Goal: Task Accomplishment & Management: Use online tool/utility

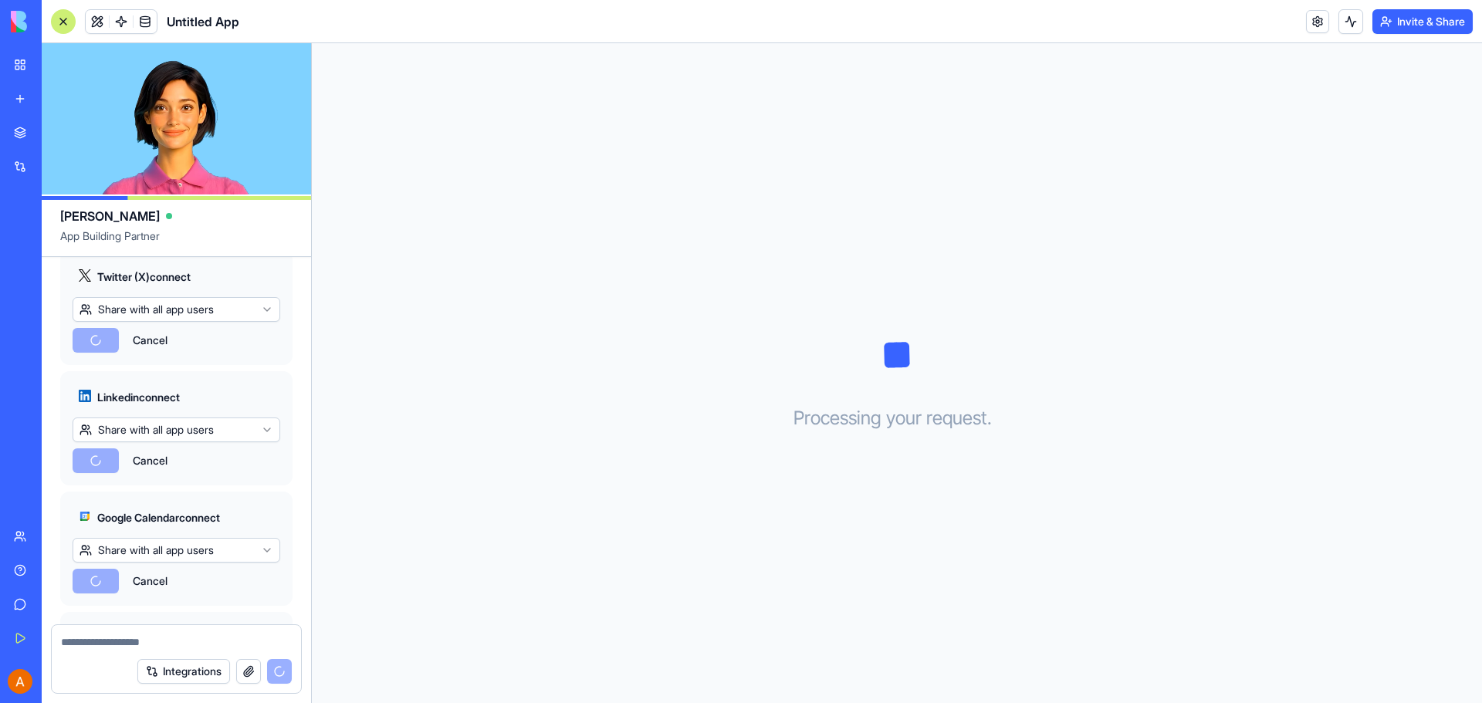
scroll to position [1050, 0]
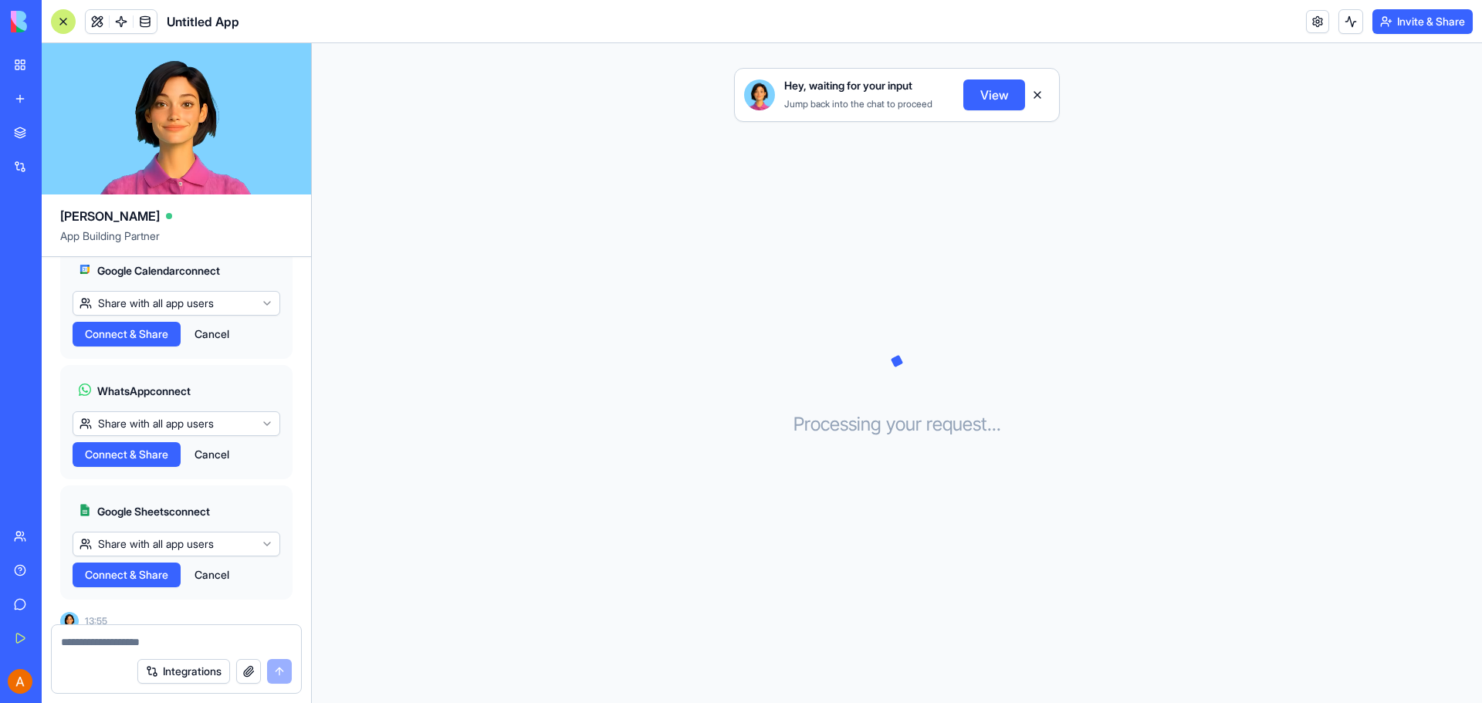
click at [986, 96] on button "View" at bounding box center [994, 95] width 62 height 31
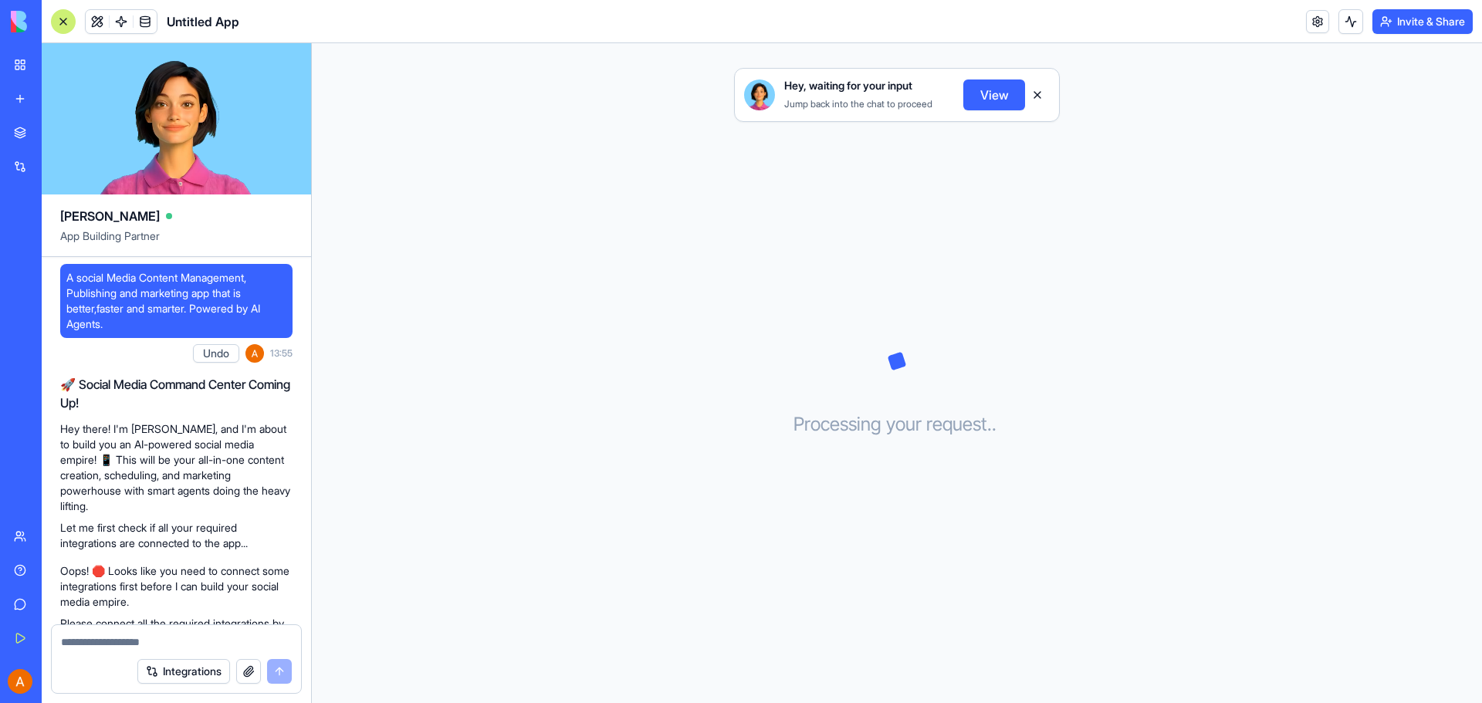
scroll to position [0, 0]
click at [968, 94] on button "View" at bounding box center [994, 95] width 62 height 31
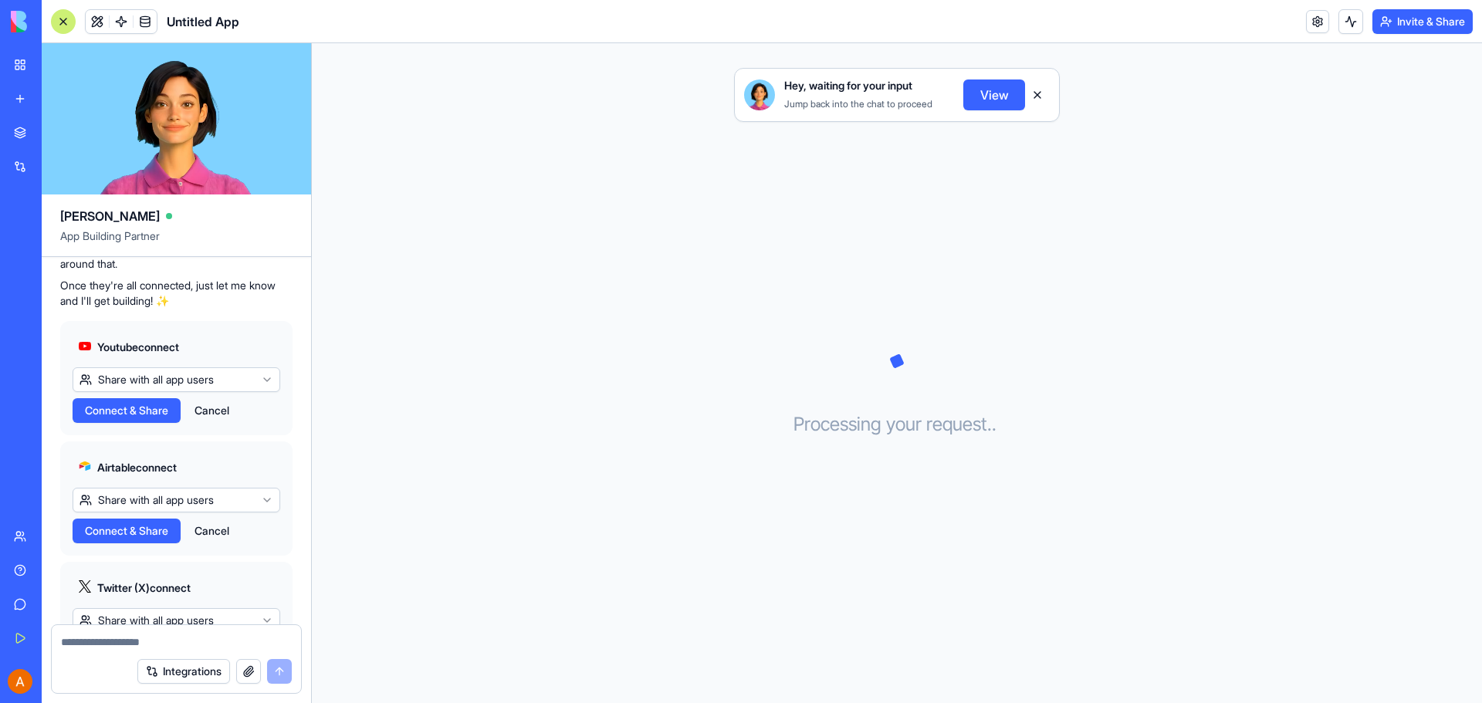
scroll to position [432, 0]
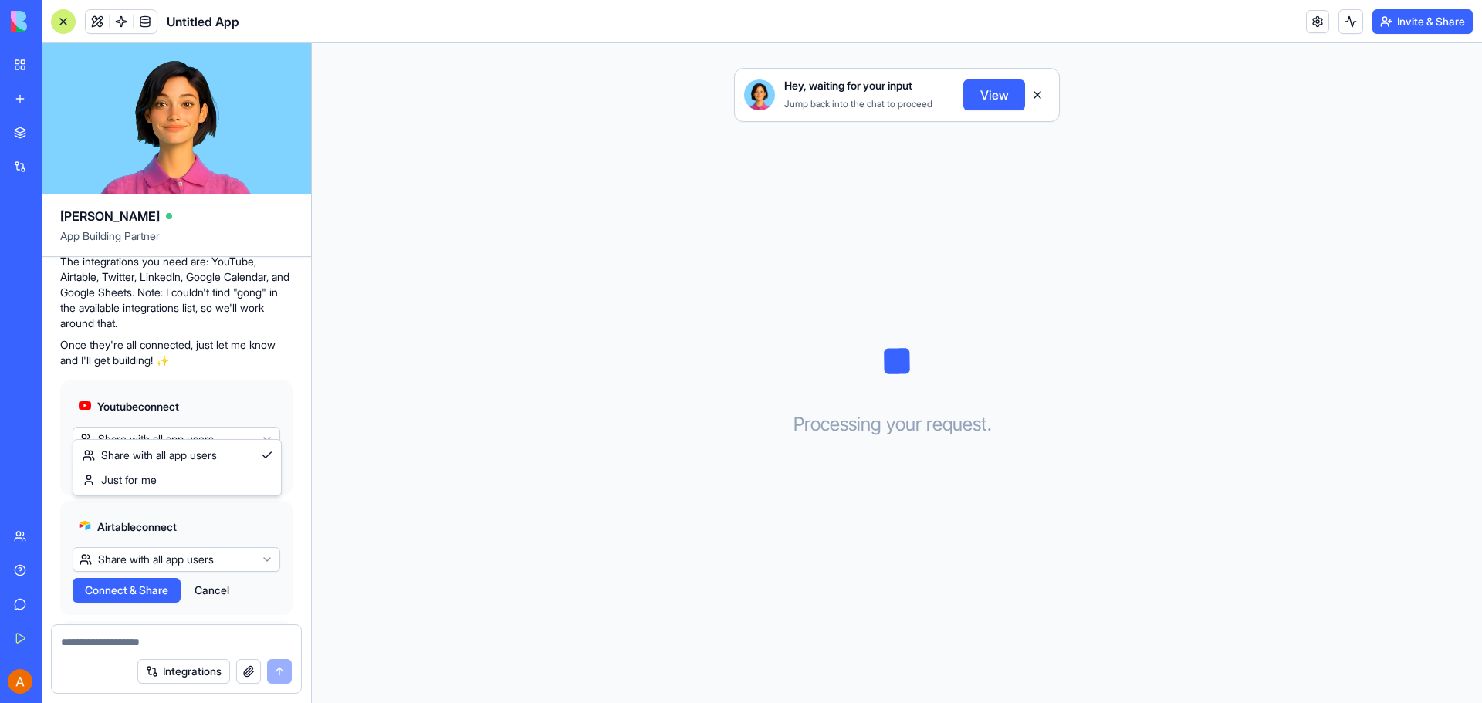
click at [220, 425] on html "BETA My Workspace New app Marketplace Integrations Recent Untitled App AI Logo …" at bounding box center [741, 351] width 1482 height 703
click at [147, 465] on button "Connect & Share" at bounding box center [127, 470] width 108 height 25
click at [161, 583] on span "Connect & Share" at bounding box center [126, 590] width 83 height 15
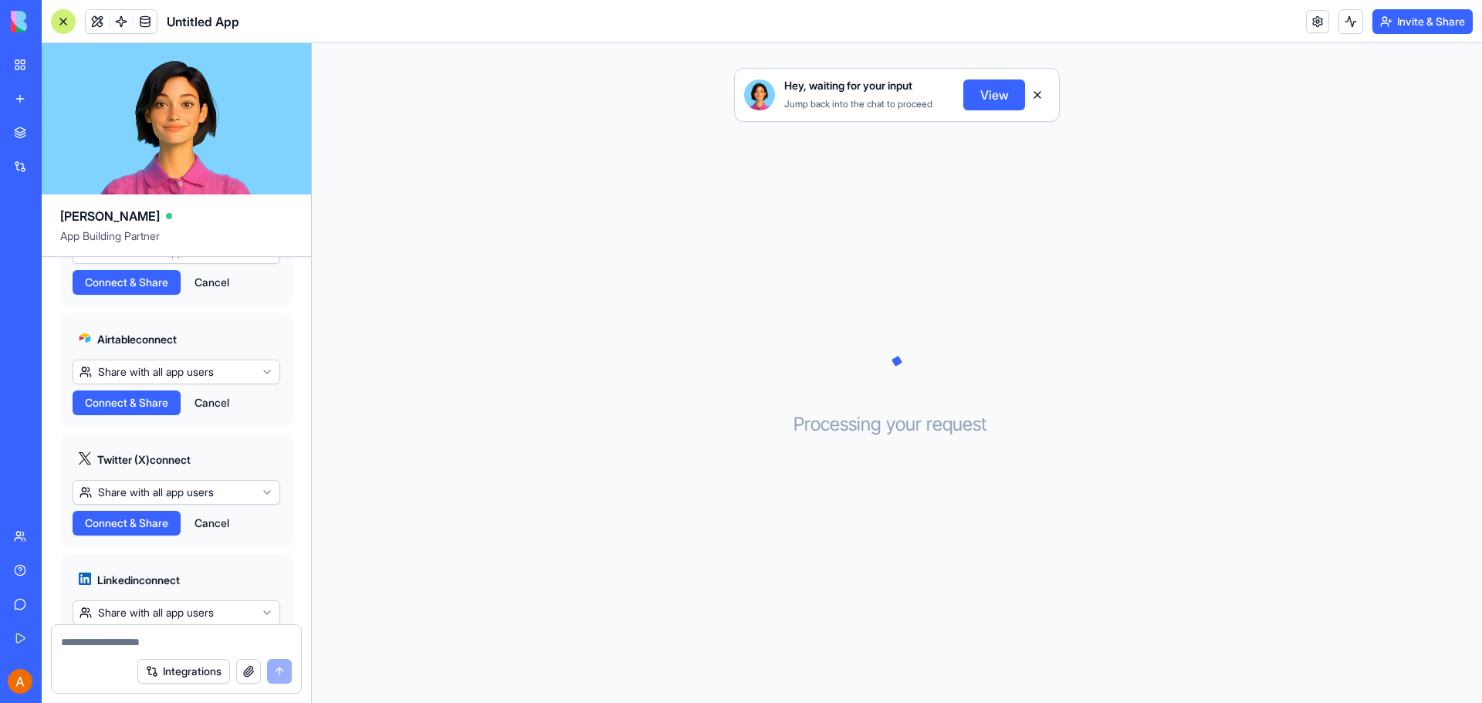
scroll to position [664, 0]
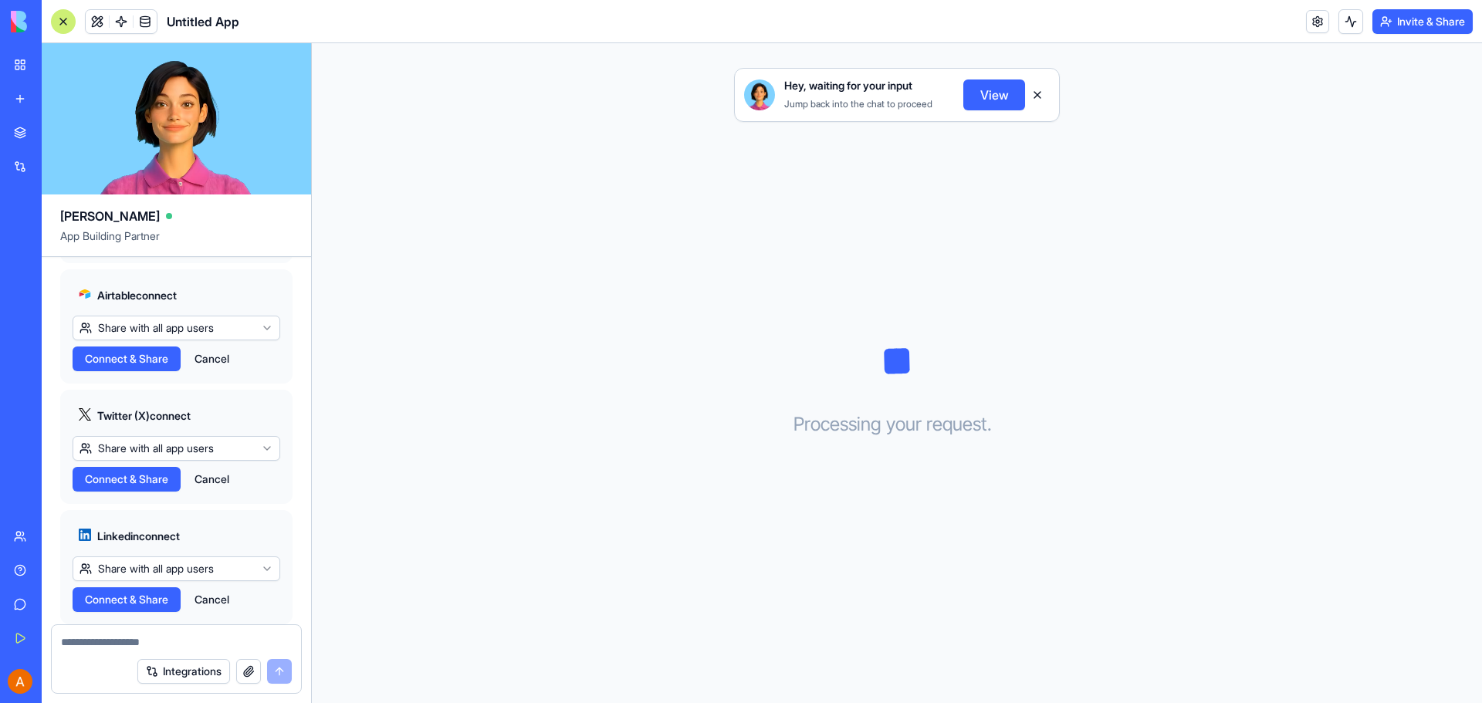
click at [152, 472] on span "Connect & Share" at bounding box center [126, 479] width 83 height 15
click at [139, 592] on span "Connect & Share" at bounding box center [126, 599] width 83 height 15
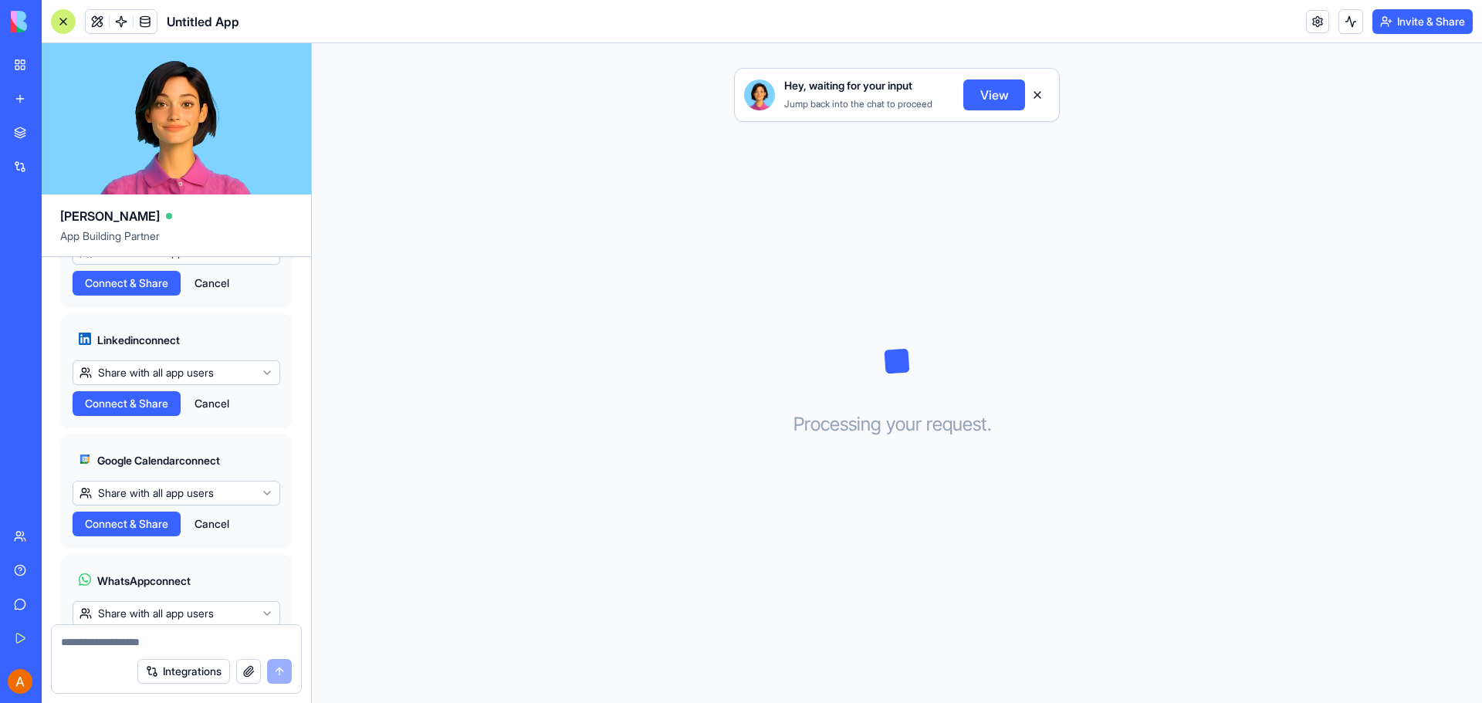
scroll to position [895, 0]
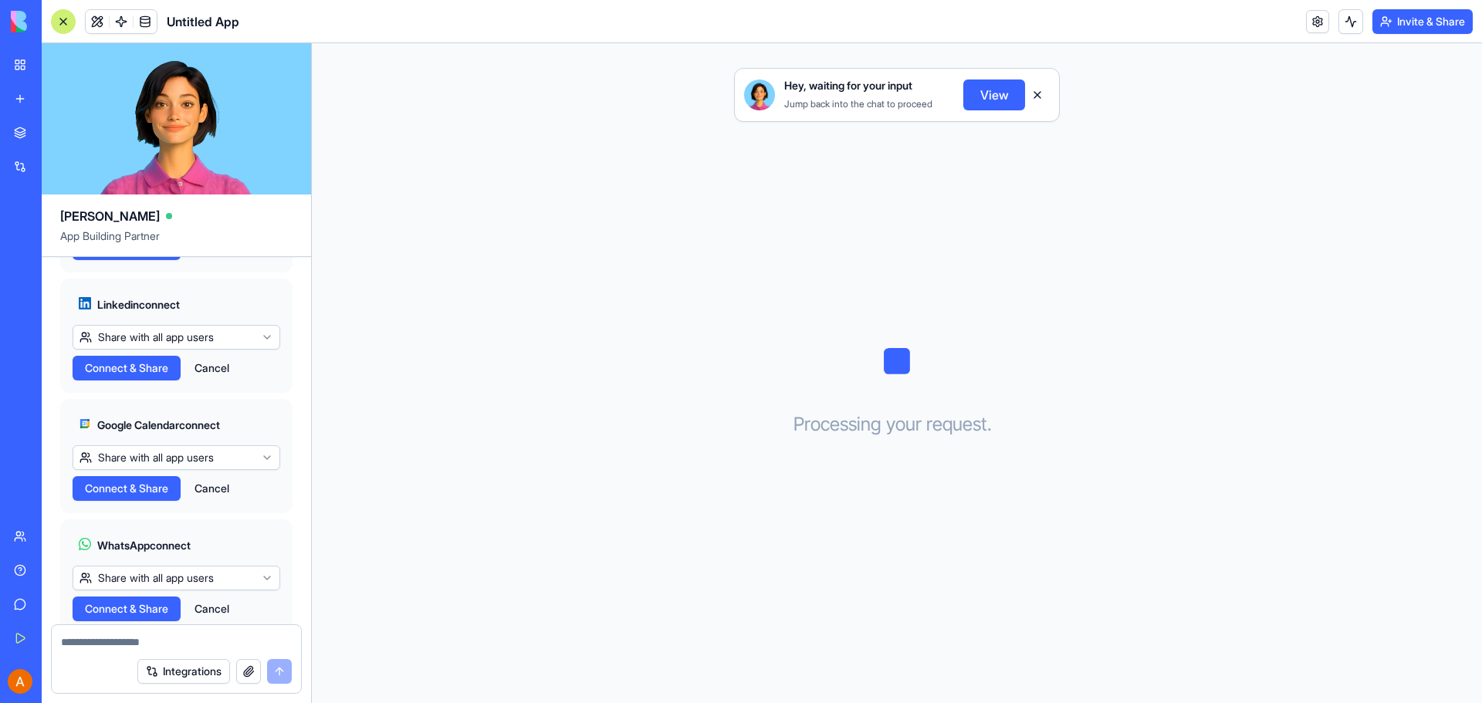
click at [151, 489] on div "Google Calendar connect Share with all app users Connect & Share Cancel" at bounding box center [176, 456] width 232 height 114
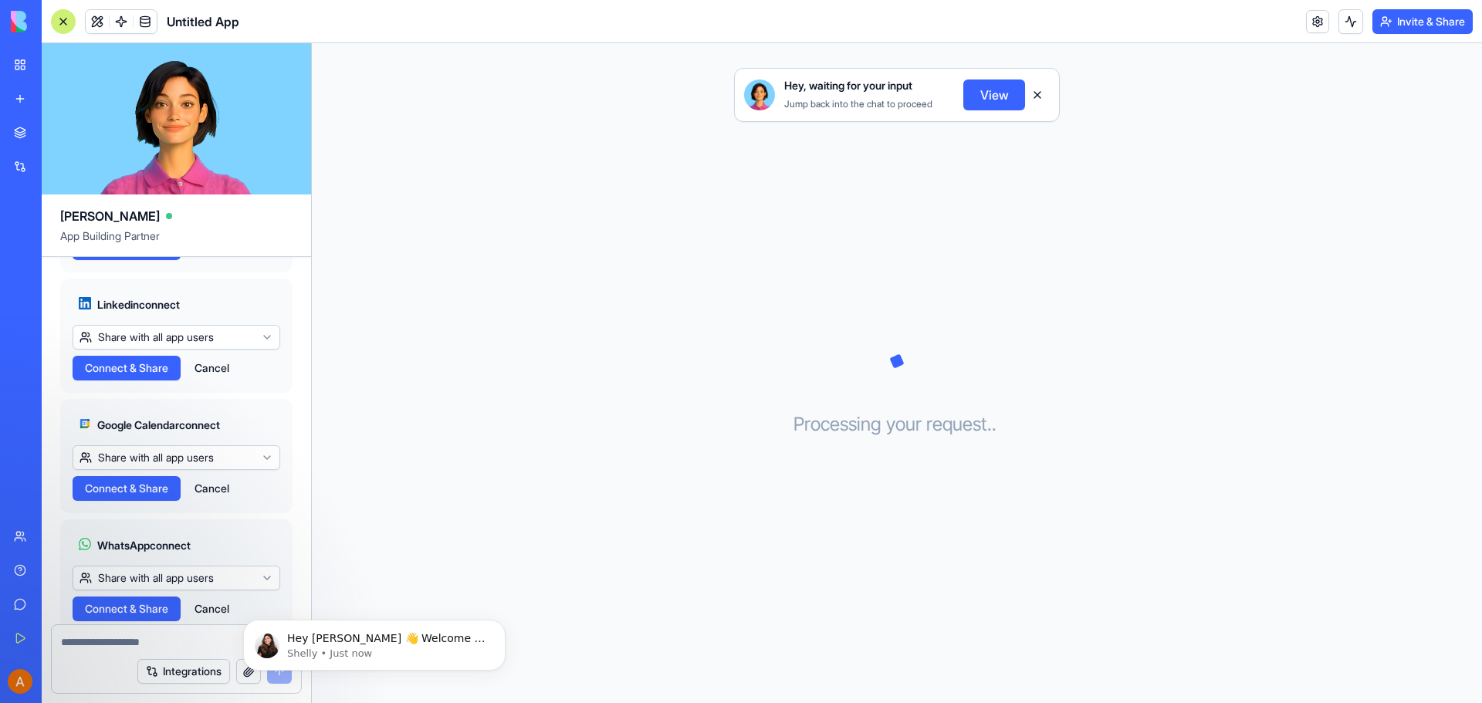
scroll to position [0, 0]
click at [152, 481] on span "Connect & Share" at bounding box center [126, 488] width 83 height 15
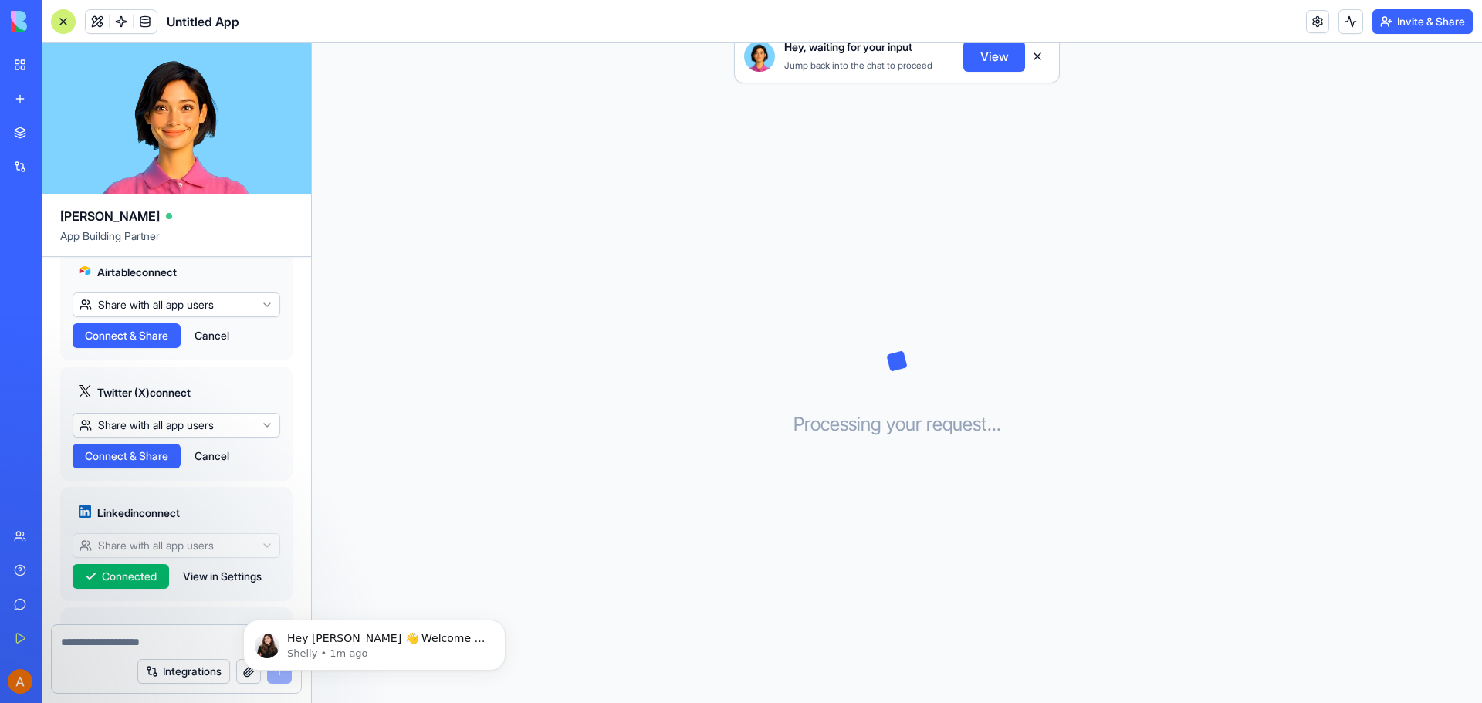
scroll to position [985, 0]
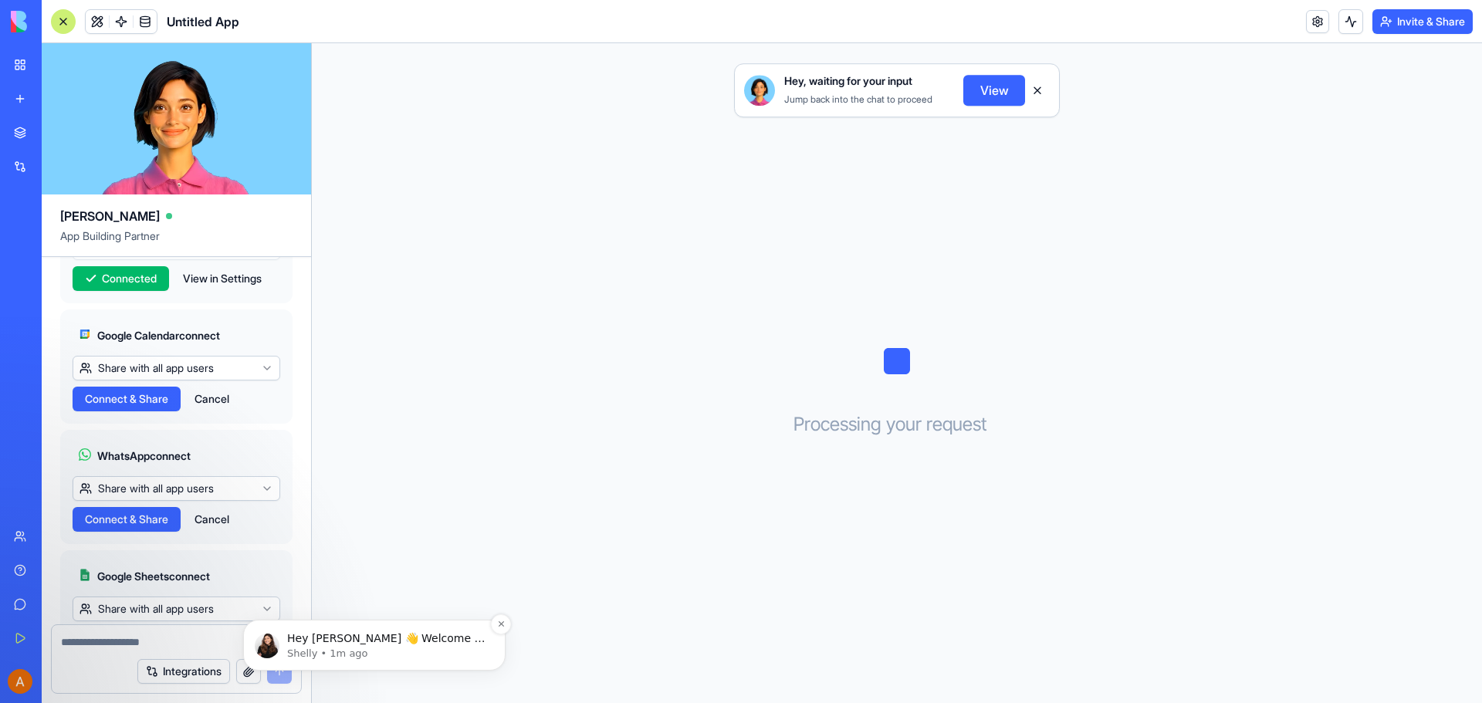
click at [377, 645] on p "Hey [PERSON_NAME] 👋 Welcome to Blocks 🙌 I'm here if you have any questions!" at bounding box center [386, 638] width 199 height 15
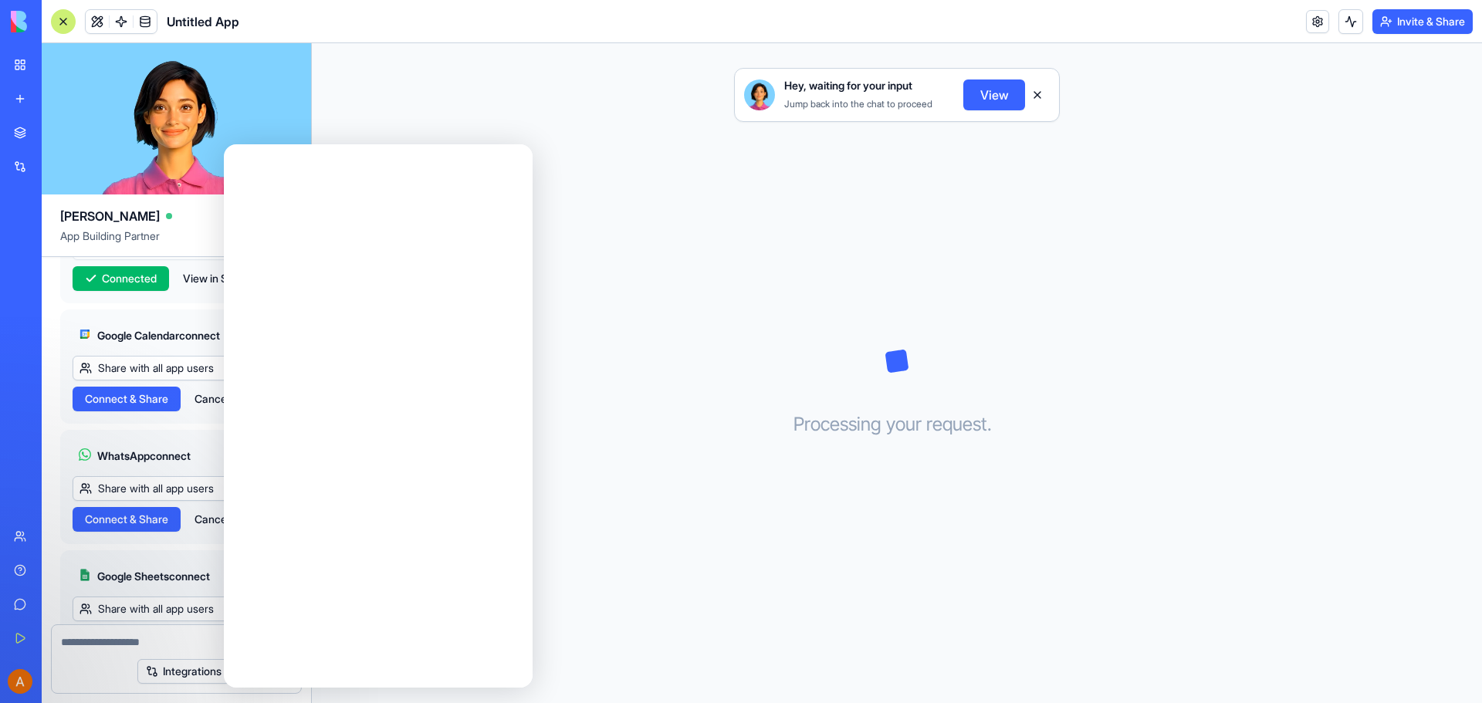
scroll to position [0, 0]
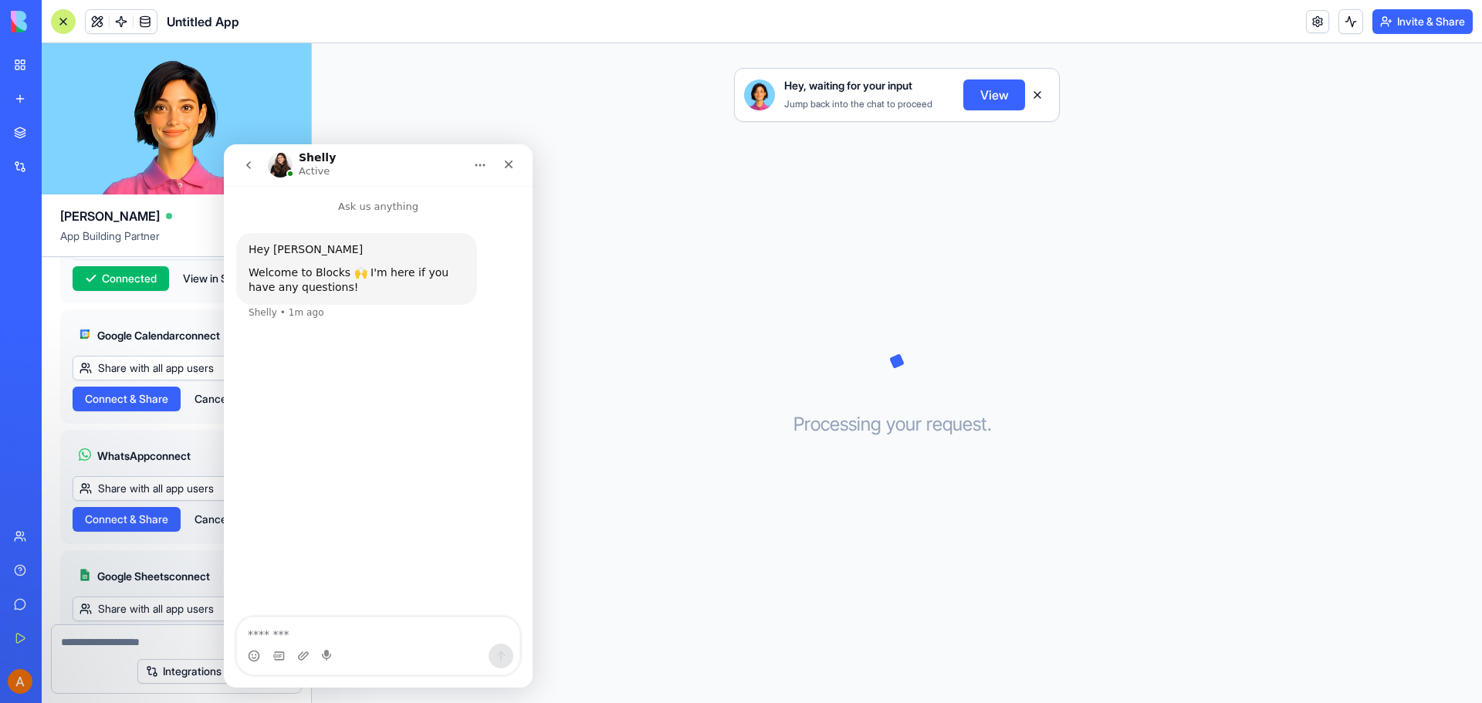
click at [280, 165] on img "Intercom messenger" at bounding box center [280, 165] width 25 height 25
click at [323, 157] on h1 "Shelly" at bounding box center [317, 158] width 37 height 12
click at [641, 301] on div "Hey, waiting for your input Jump back into the chat to proceed View Processing …" at bounding box center [897, 373] width 1170 height 660
click at [513, 160] on icon "Close" at bounding box center [509, 164] width 12 height 12
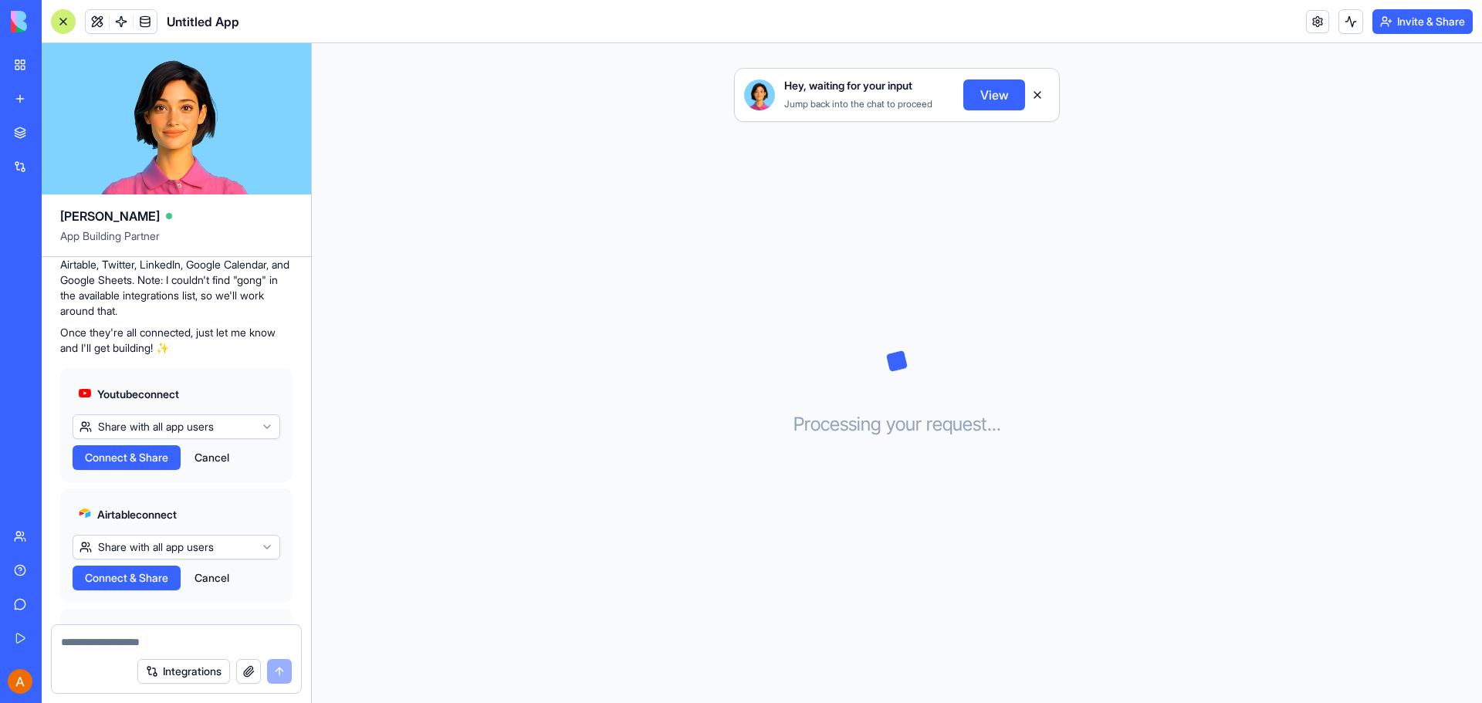
scroll to position [1050, 0]
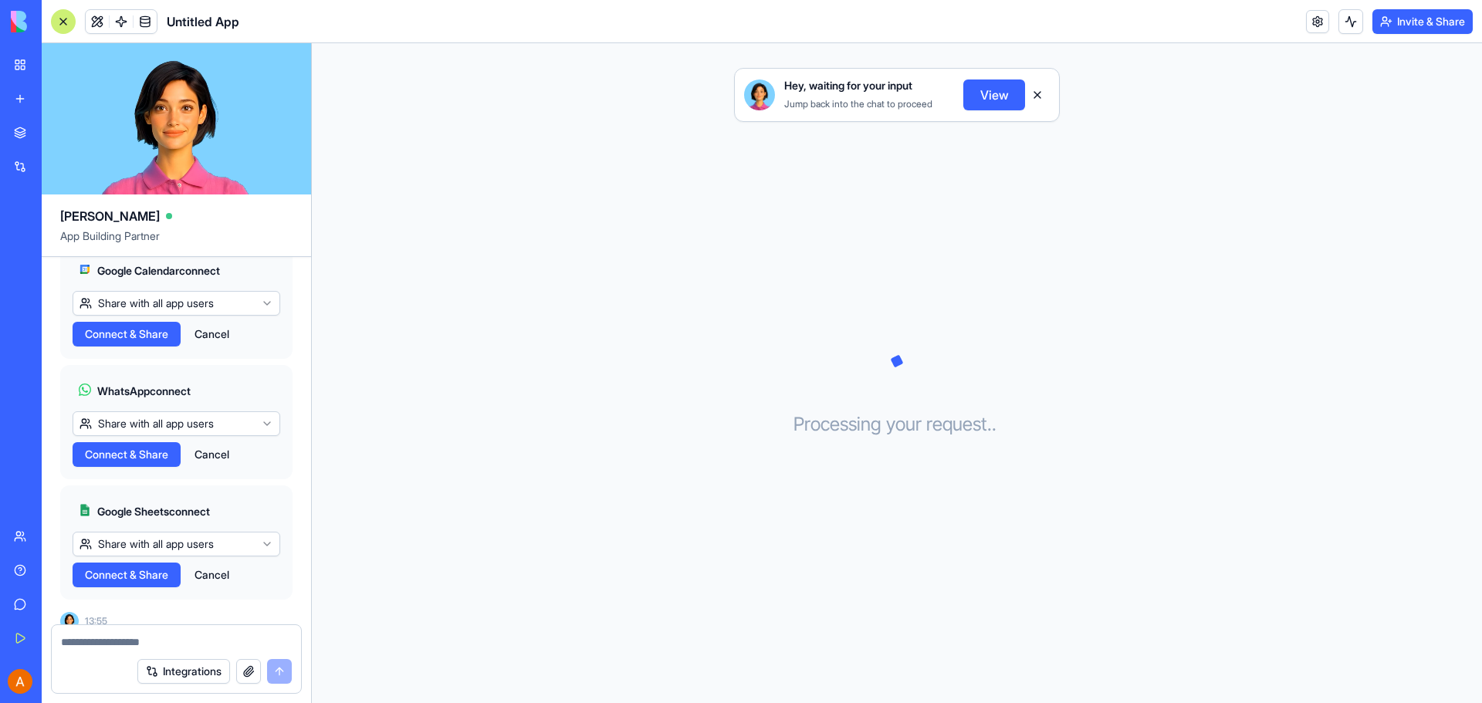
click at [133, 567] on span "Connect & Share" at bounding box center [126, 574] width 83 height 15
click at [266, 525] on html "BETA My Workspace New app Marketplace Integrations Recent Untitled App AI Logo …" at bounding box center [741, 351] width 1482 height 703
click at [279, 527] on html "BETA My Workspace New app Marketplace Integrations Recent Untitled App AI Logo …" at bounding box center [741, 351] width 1482 height 703
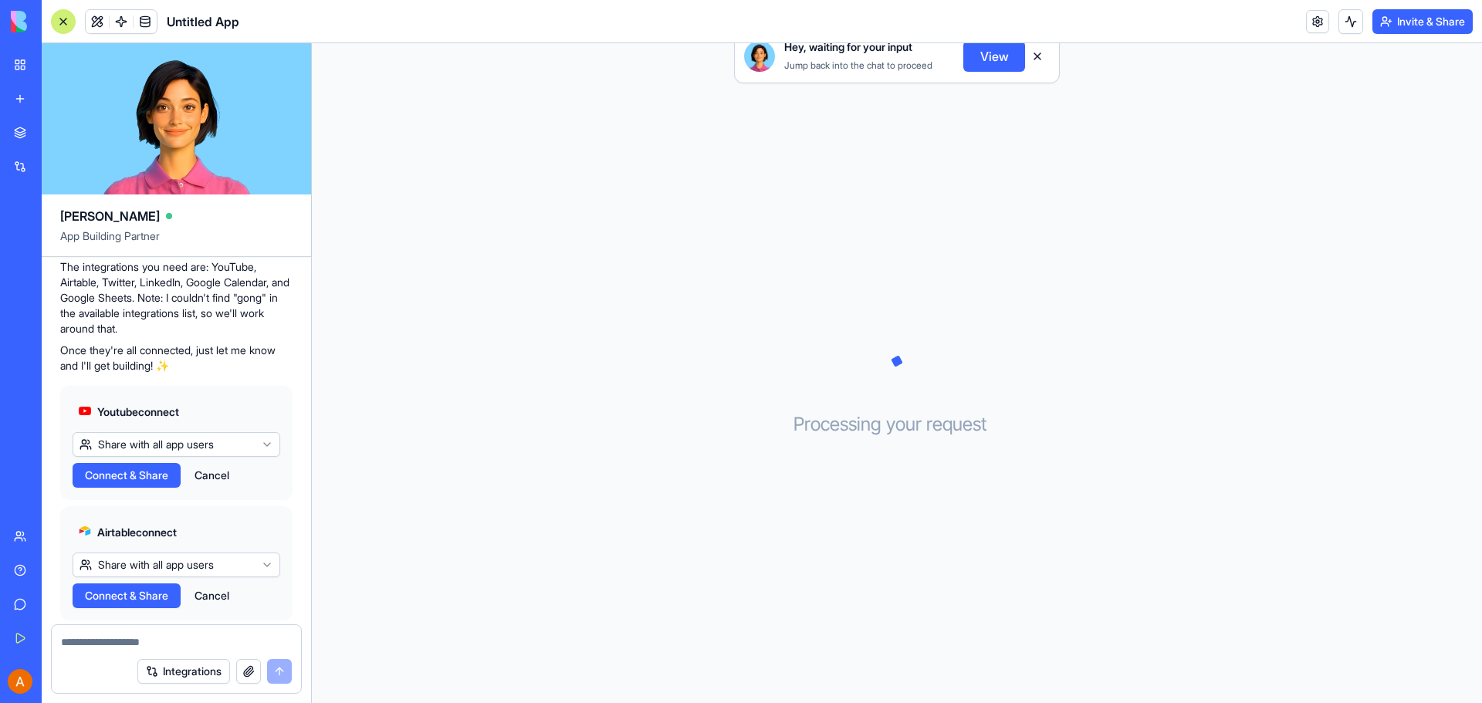
scroll to position [522, 0]
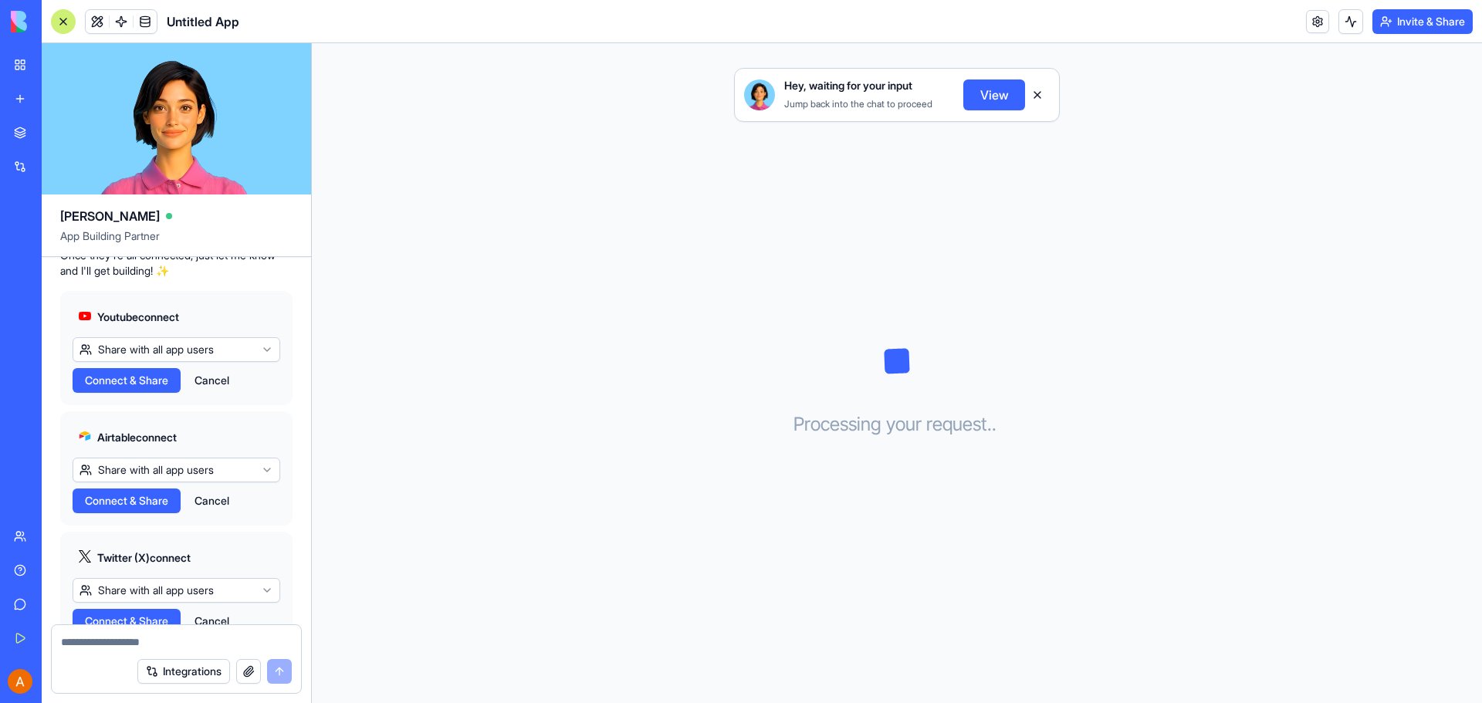
click at [146, 368] on button "Connect & Share" at bounding box center [127, 380] width 108 height 25
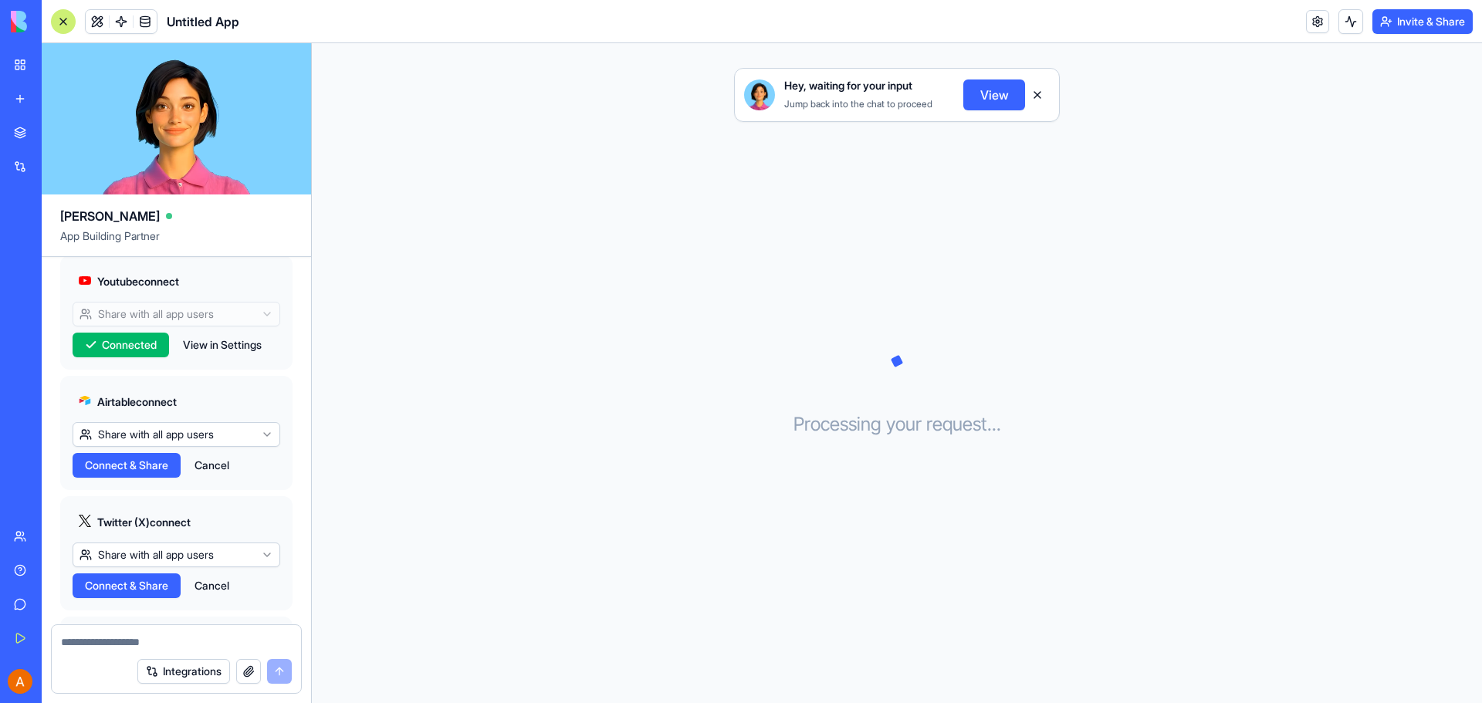
scroll to position [587, 0]
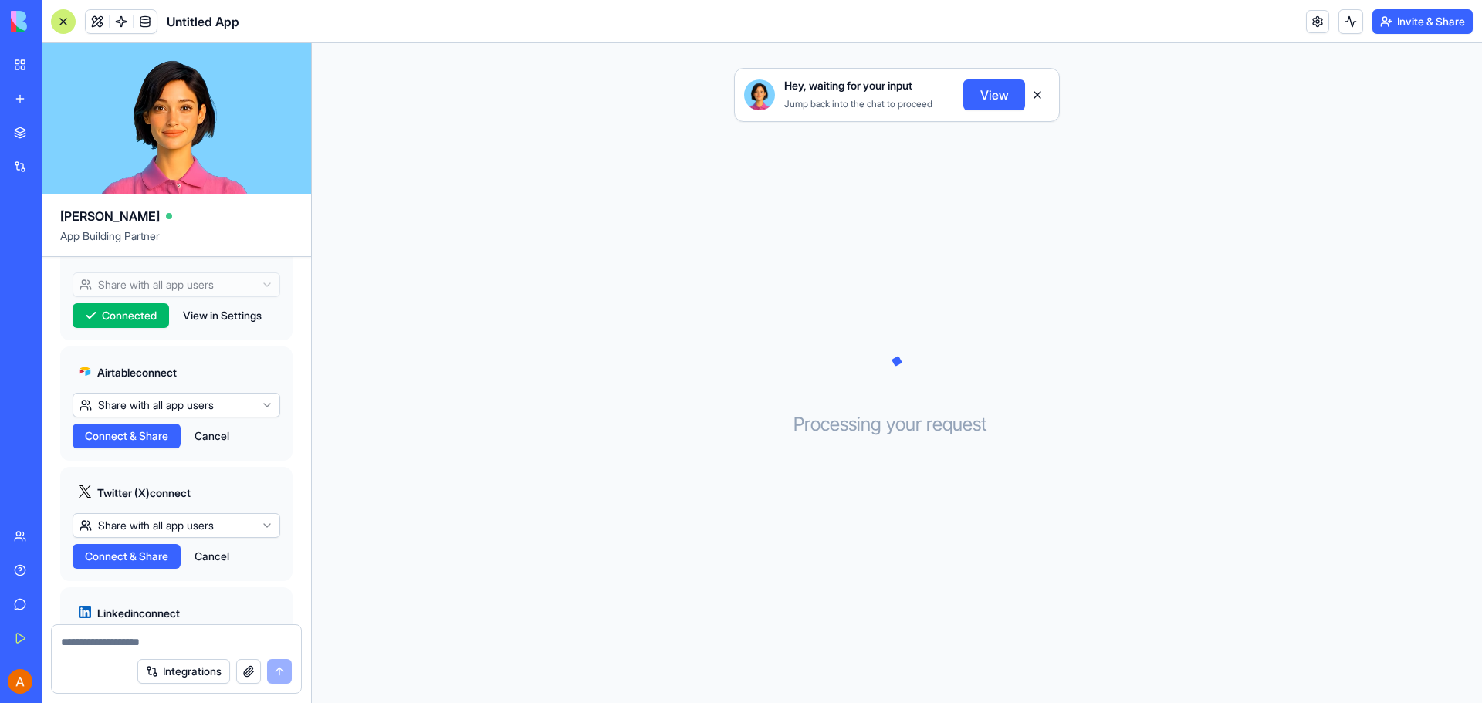
click at [151, 424] on button "Connect & Share" at bounding box center [127, 436] width 108 height 25
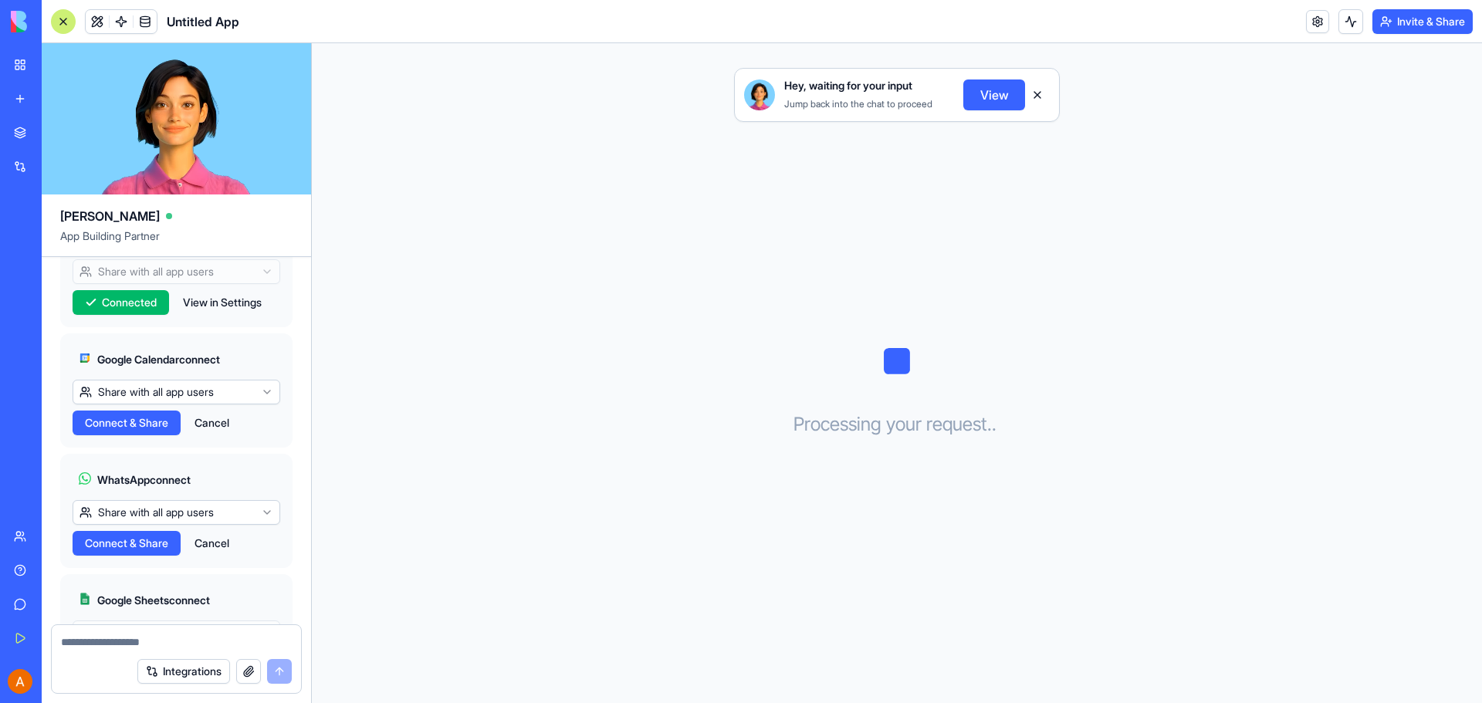
scroll to position [895, 0]
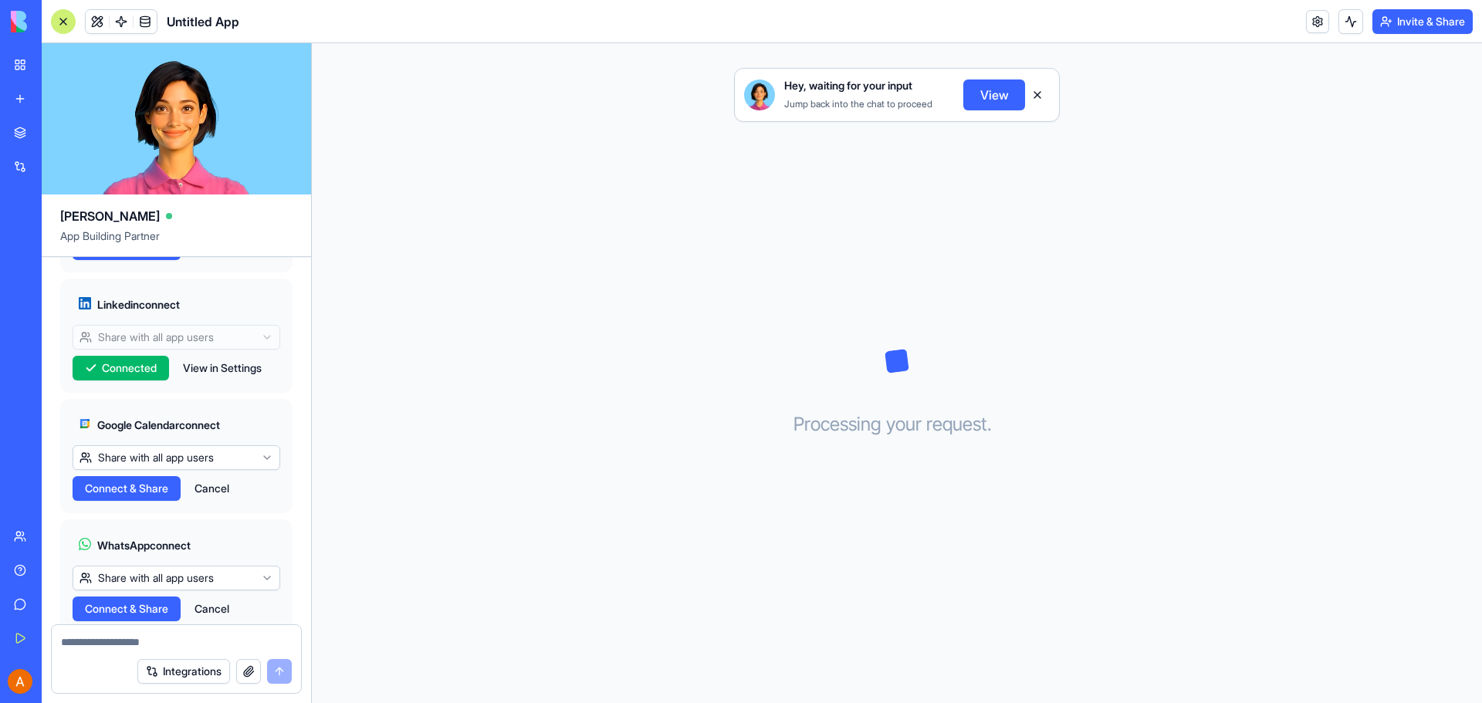
click at [167, 481] on span "Connect & Share" at bounding box center [126, 488] width 83 height 15
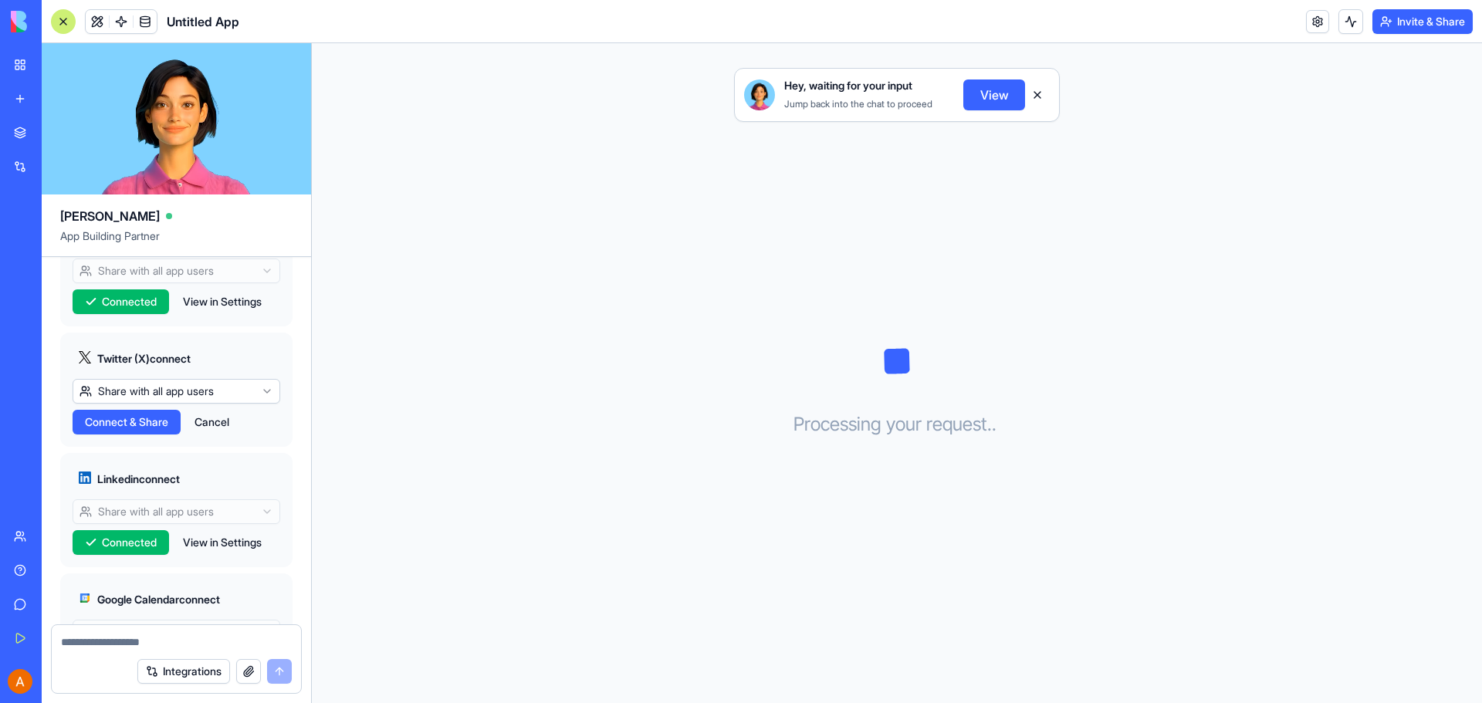
scroll to position [1050, 0]
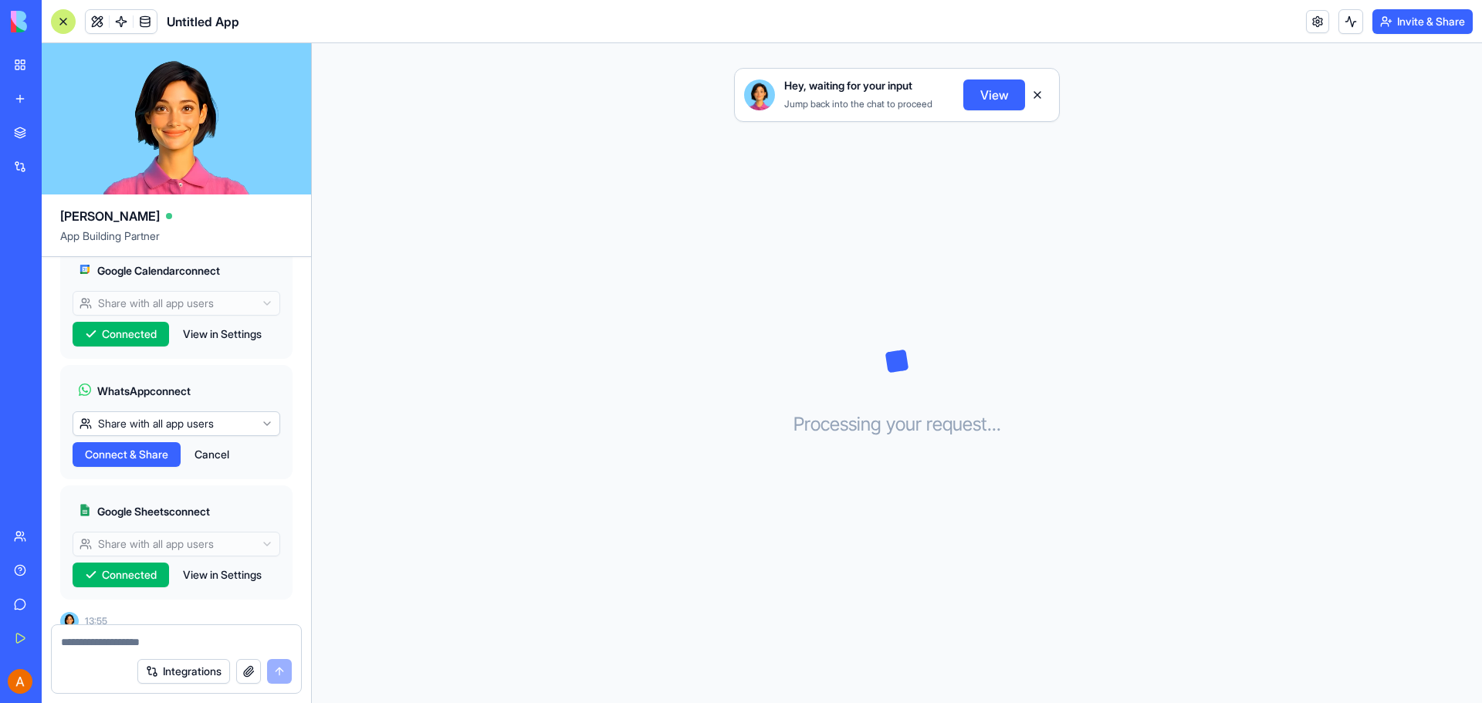
click at [152, 447] on span "Connect & Share" at bounding box center [126, 454] width 83 height 15
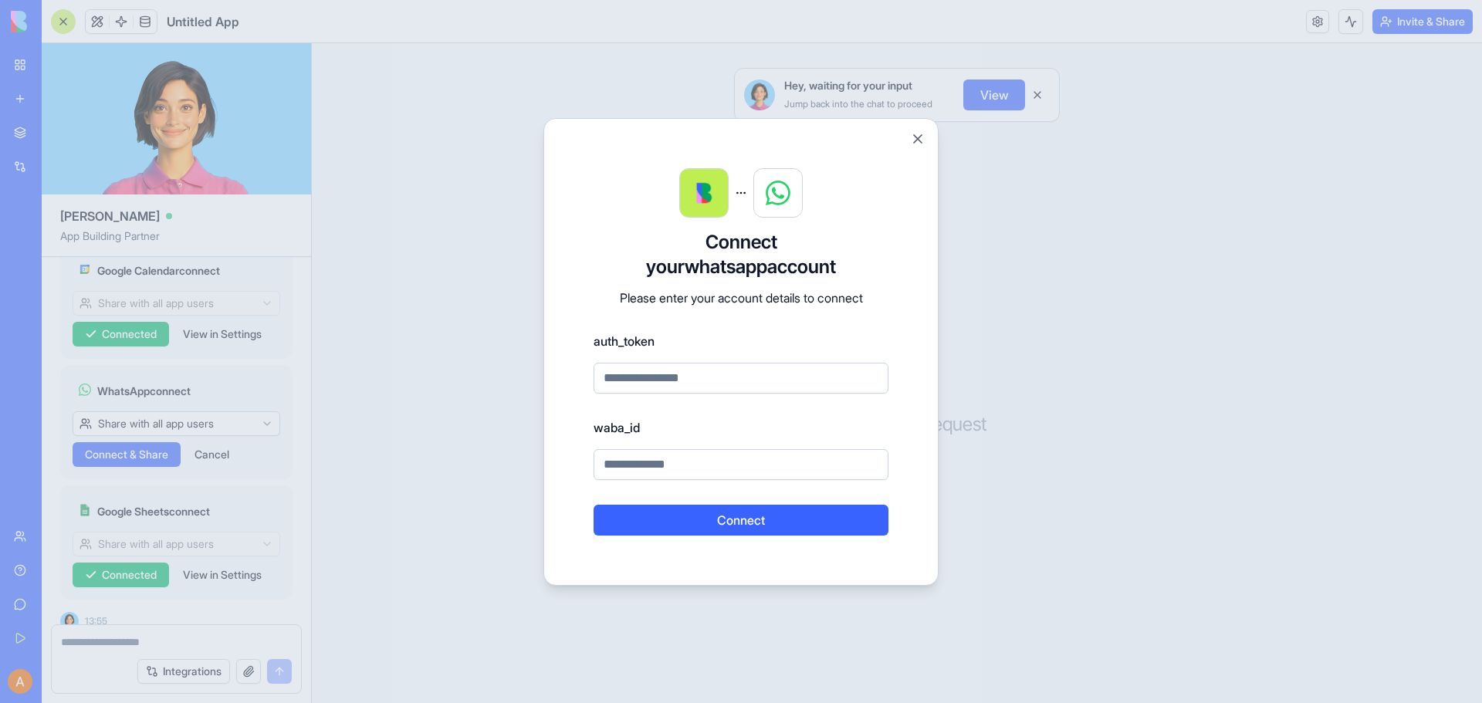
click at [716, 381] on input at bounding box center [741, 378] width 295 height 31
drag, startPoint x: 662, startPoint y: 341, endPoint x: 604, endPoint y: 338, distance: 58.0
click at [604, 338] on label "auth_token" at bounding box center [741, 341] width 295 height 19
